Goal: Ask a question

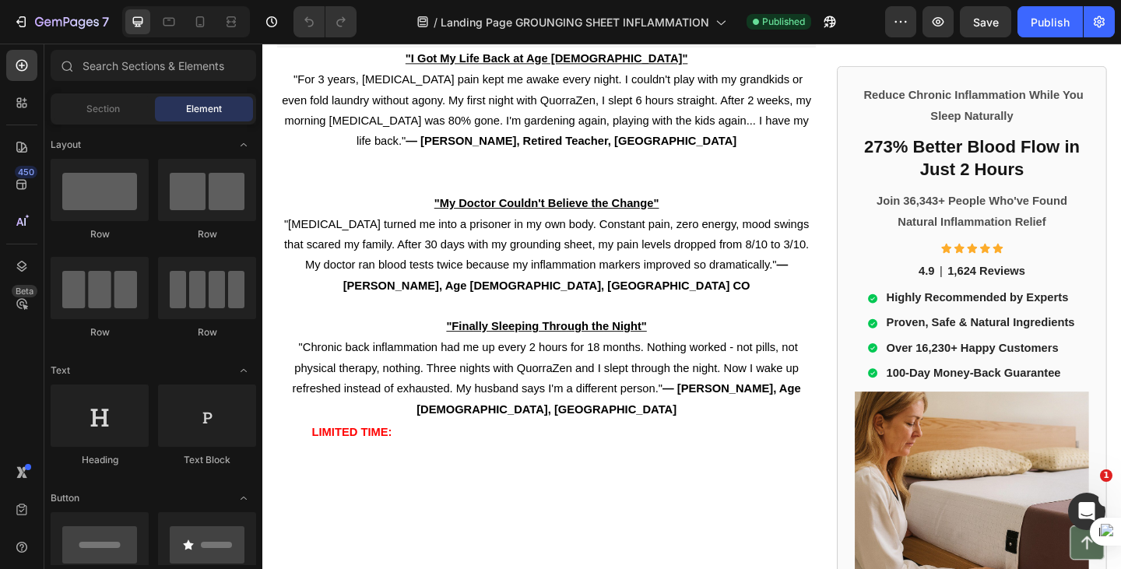
scroll to position [2597, 0]
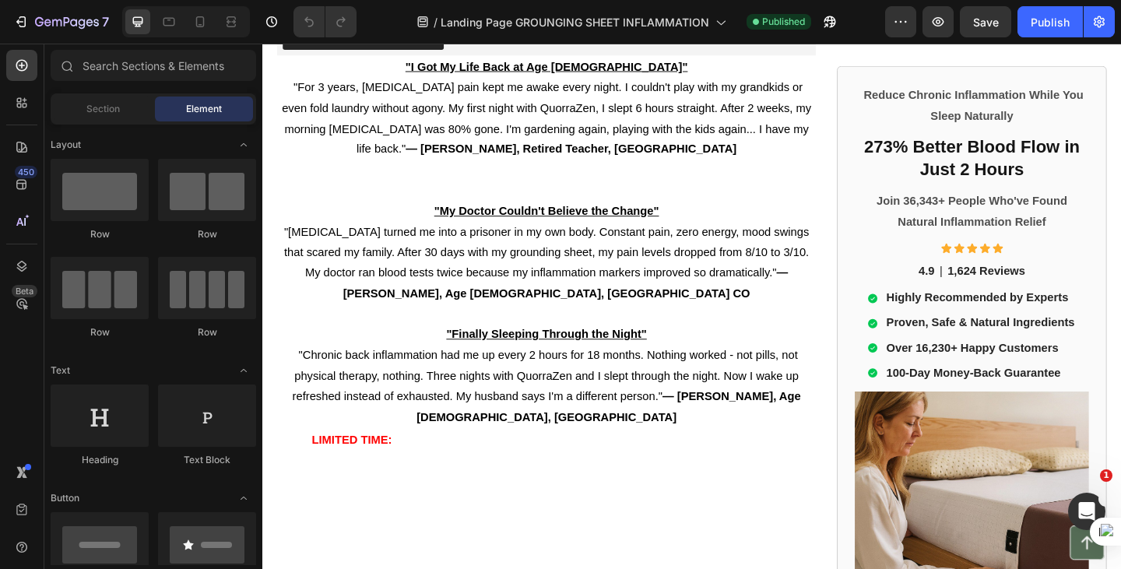
scroll to position [2395, 0]
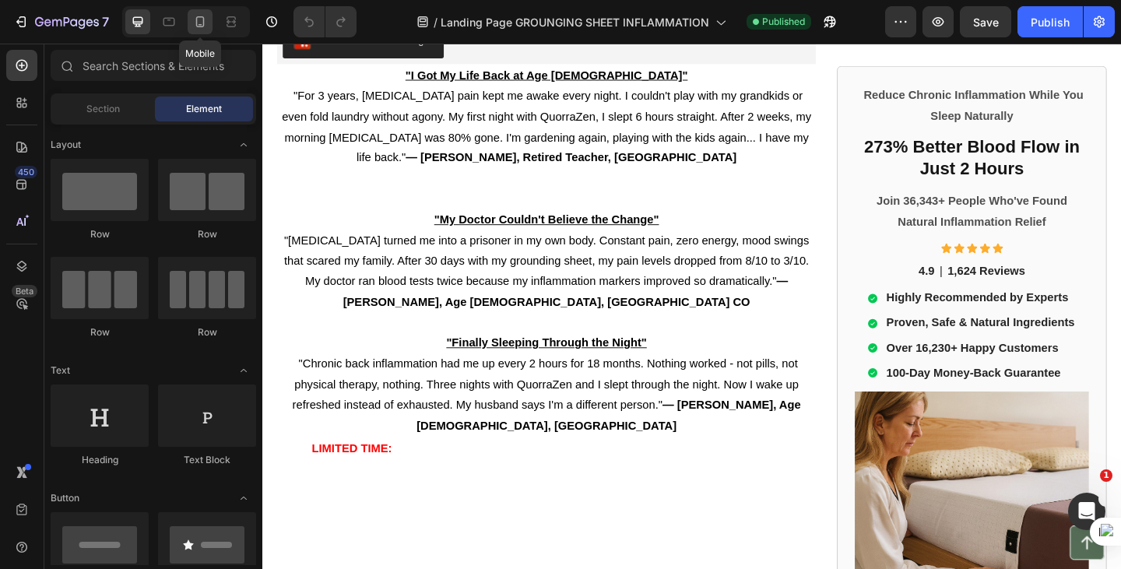
click at [199, 28] on icon at bounding box center [200, 22] width 16 height 16
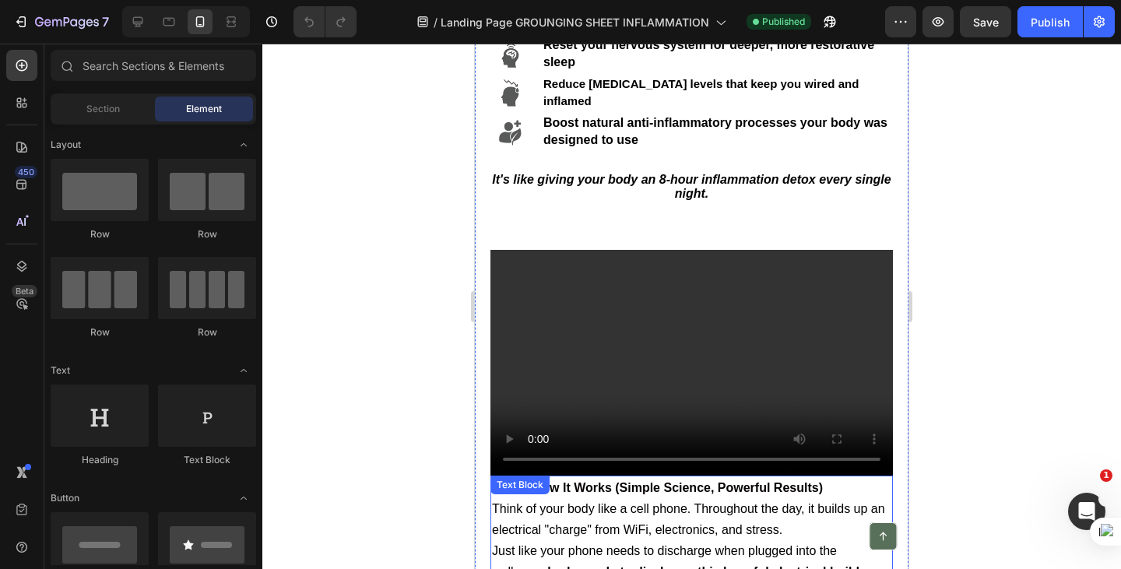
scroll to position [1355, 0]
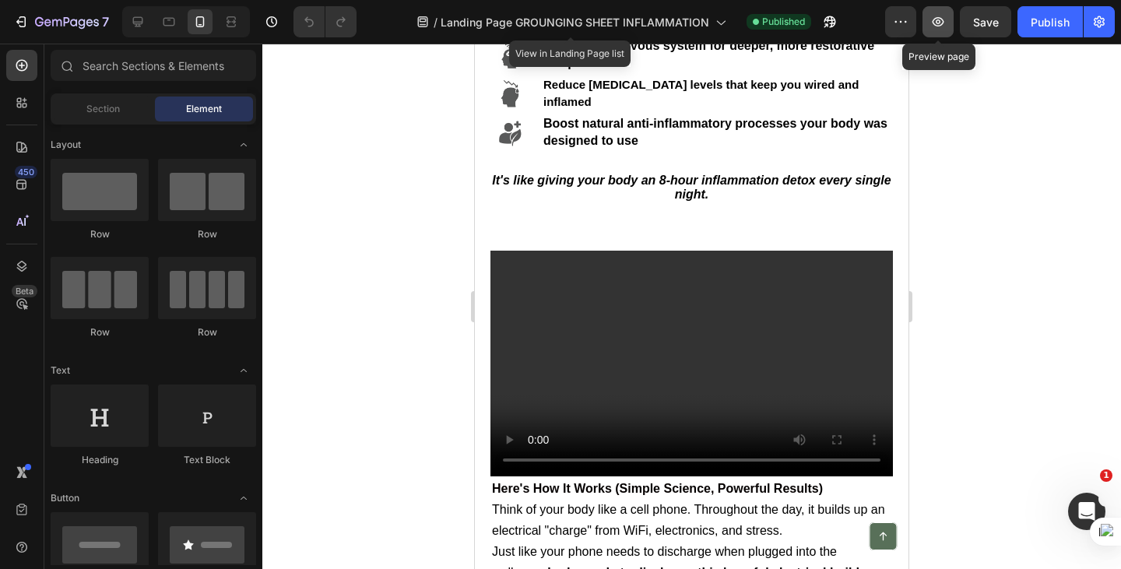
click at [933, 19] on icon "button" at bounding box center [938, 22] width 16 height 16
